Goal: Find specific page/section: Find specific page/section

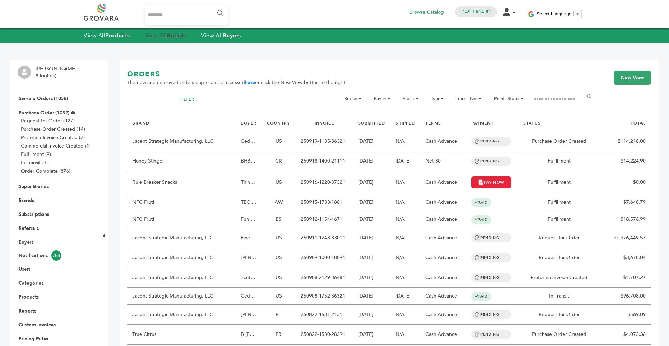
click at [171, 36] on strong "Brands" at bounding box center [176, 36] width 19 height 8
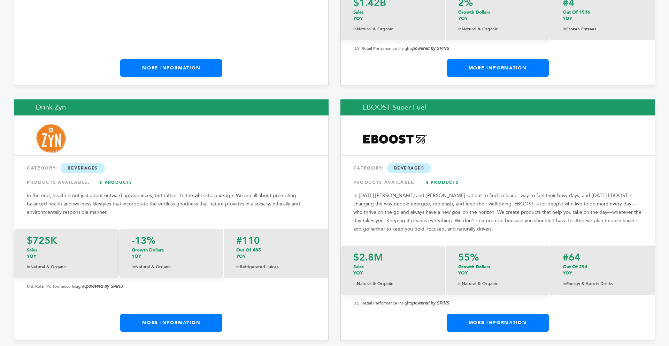
scroll to position [3610, 0]
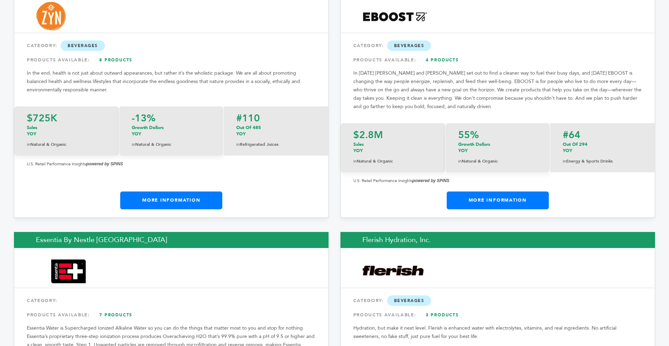
click at [523, 191] on link "More Information" at bounding box center [498, 199] width 102 height 17
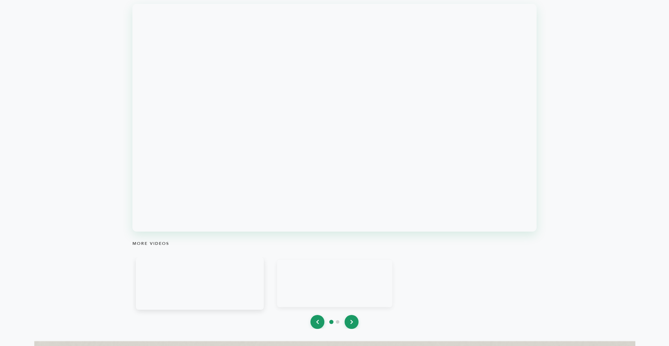
scroll to position [808, 0]
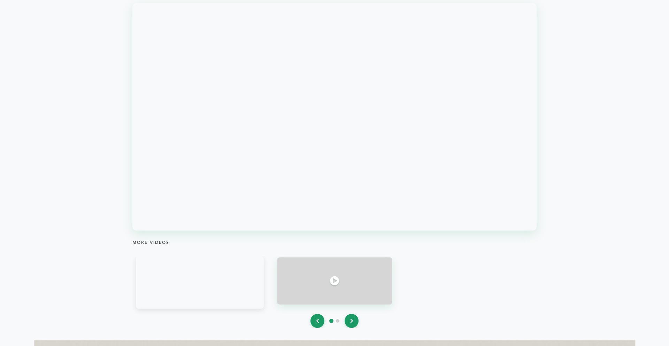
click at [335, 271] on div at bounding box center [334, 280] width 115 height 47
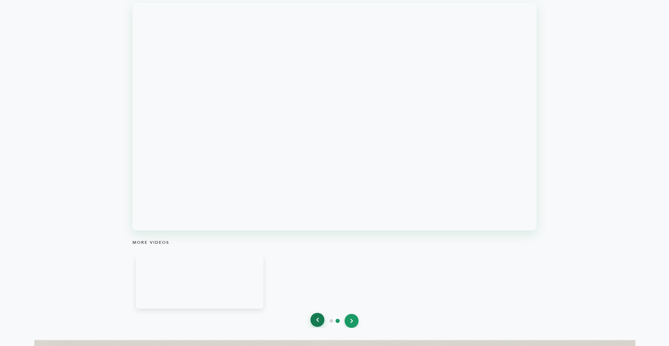
click at [318, 317] on icon at bounding box center [317, 319] width 3 height 5
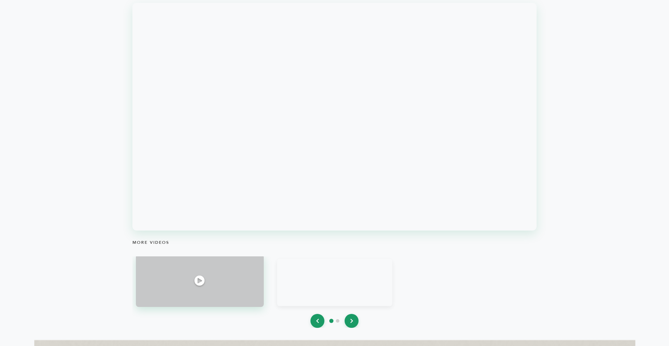
click at [234, 259] on div at bounding box center [200, 280] width 128 height 52
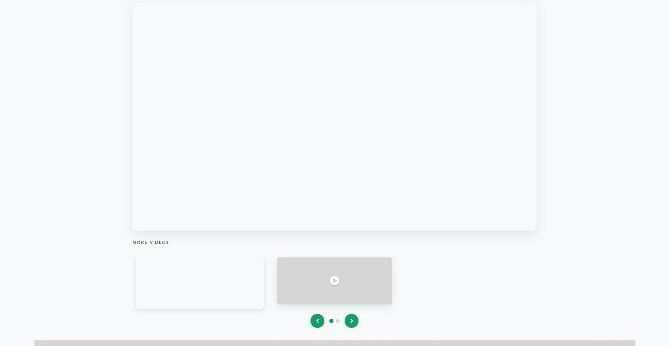
click at [365, 272] on div at bounding box center [334, 280] width 115 height 47
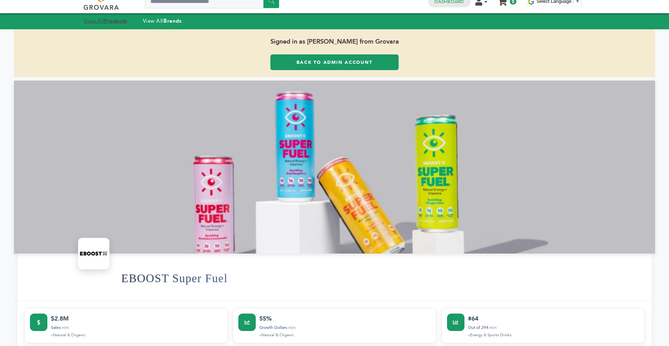
scroll to position [0, 0]
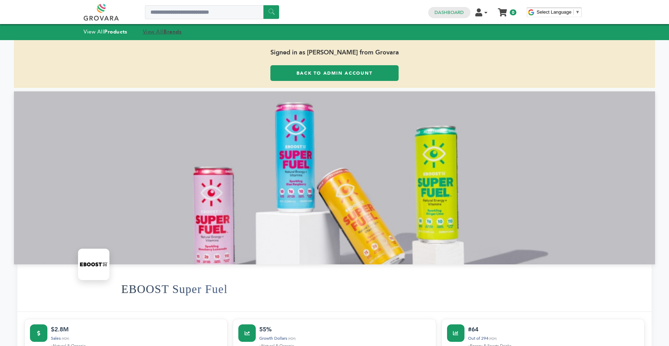
click at [157, 33] on link "View All Brands" at bounding box center [162, 31] width 39 height 7
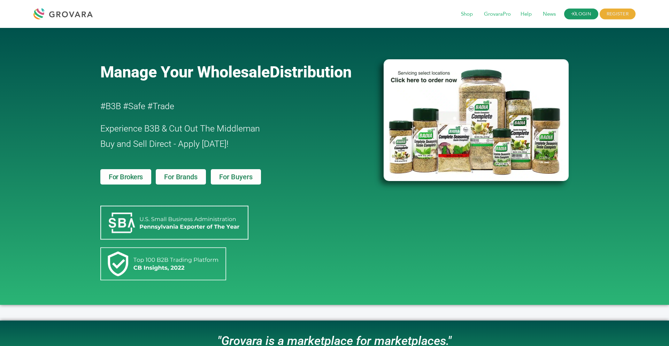
click at [585, 17] on link "LOGIN" at bounding box center [581, 14] width 34 height 11
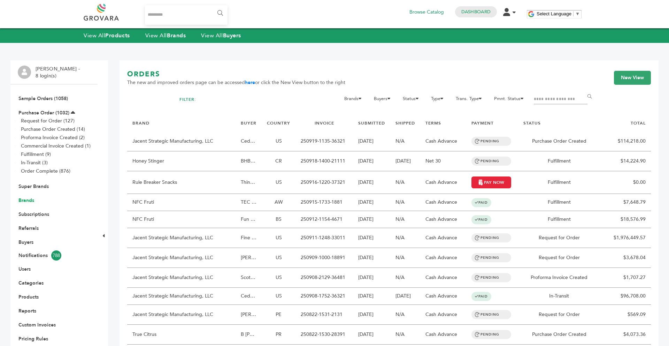
click at [31, 201] on link "Brands" at bounding box center [26, 200] width 16 height 7
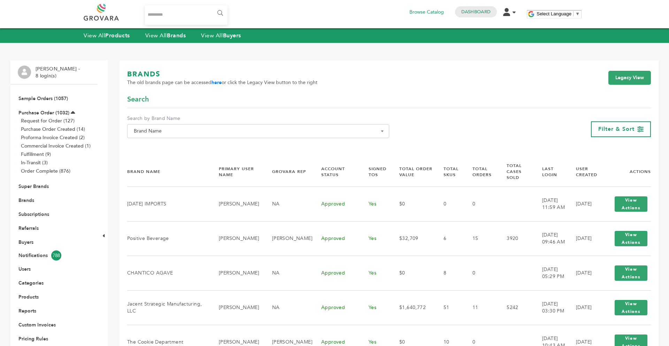
drag, startPoint x: 0, startPoint y: 0, endPoint x: 202, endPoint y: 137, distance: 244.0
click at [209, 131] on span "Brand Name" at bounding box center [258, 131] width 254 height 10
click at [179, 147] on input "Search" at bounding box center [258, 143] width 258 height 9
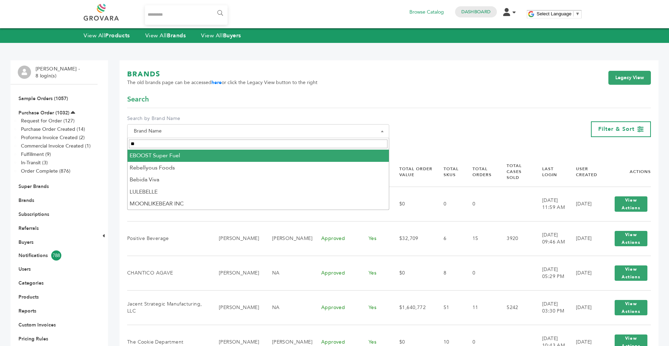
type input "**"
select select "**********"
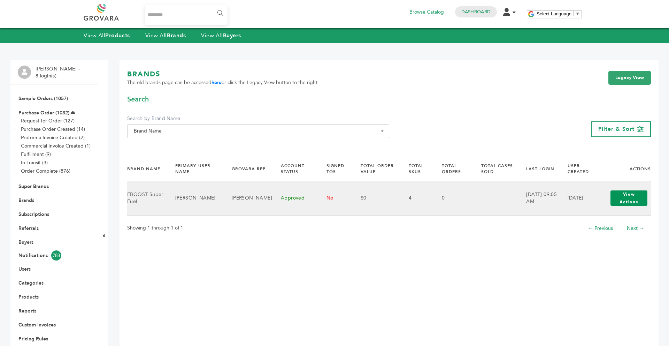
click at [629, 198] on button "View Actions" at bounding box center [628, 197] width 37 height 15
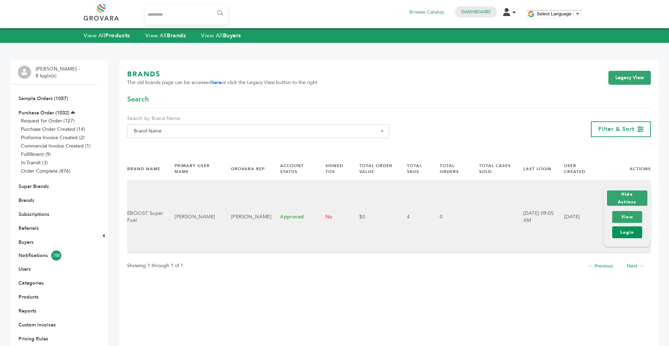
click at [623, 234] on link "Login" at bounding box center [627, 232] width 30 height 12
